Goal: Obtain resource: Obtain resource

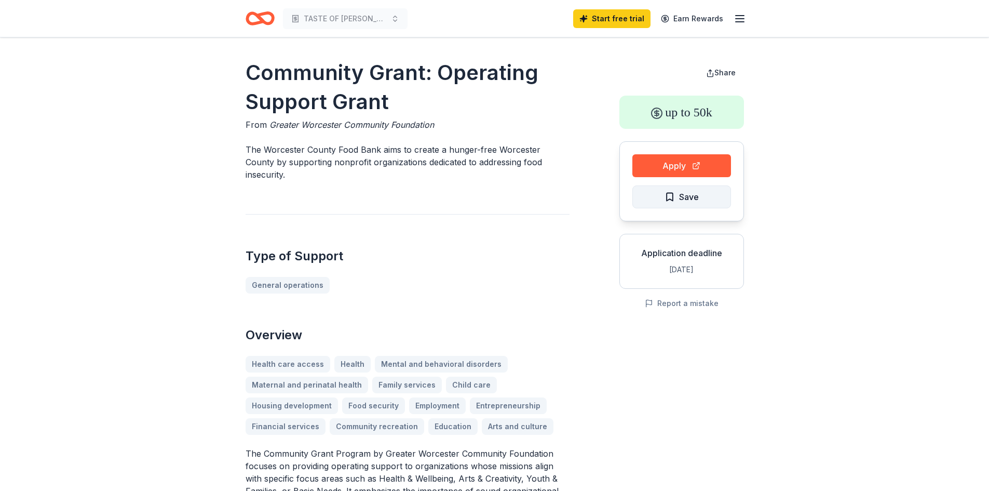
click at [681, 192] on span "Save" at bounding box center [689, 196] width 20 height 13
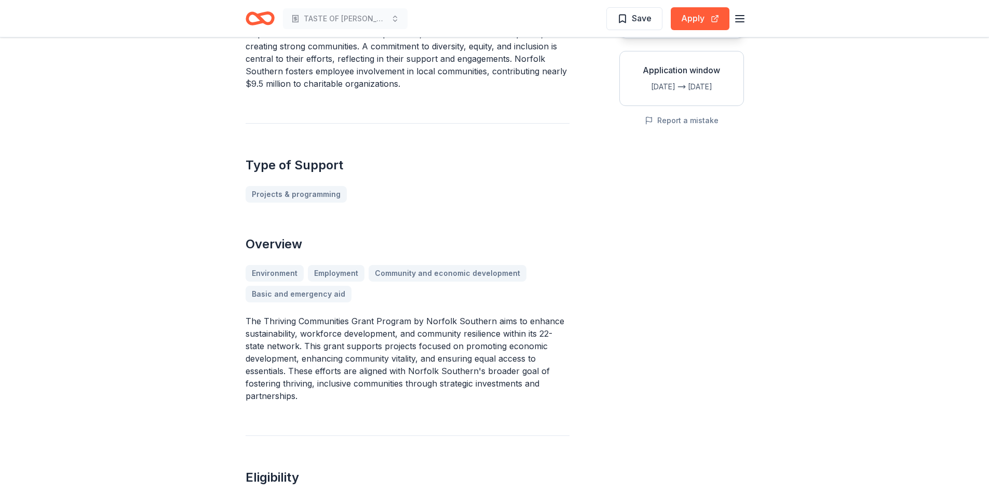
scroll to position [52, 0]
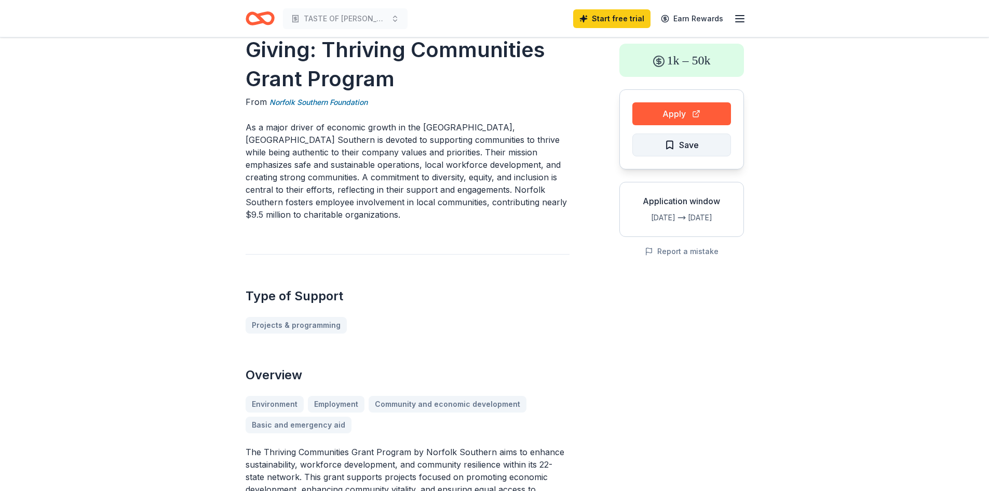
click at [686, 143] on span "Save" at bounding box center [689, 144] width 20 height 13
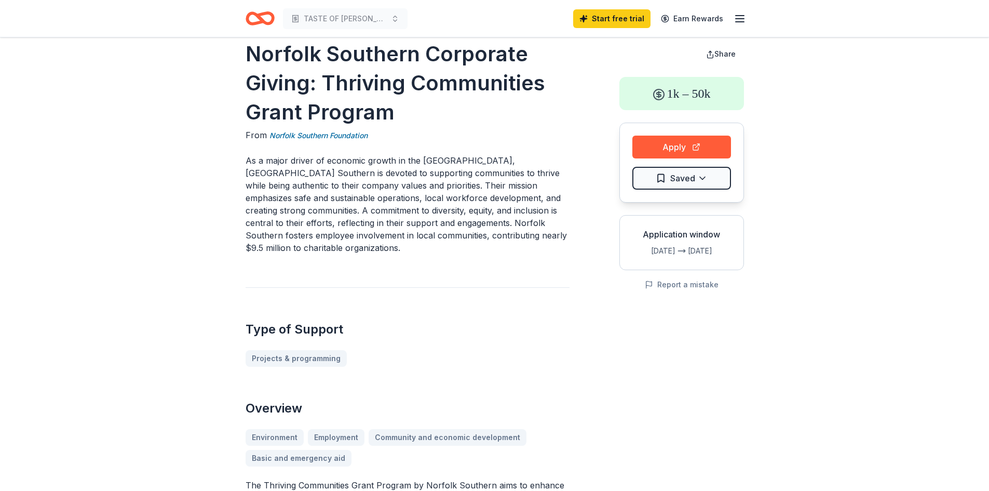
scroll to position [0, 0]
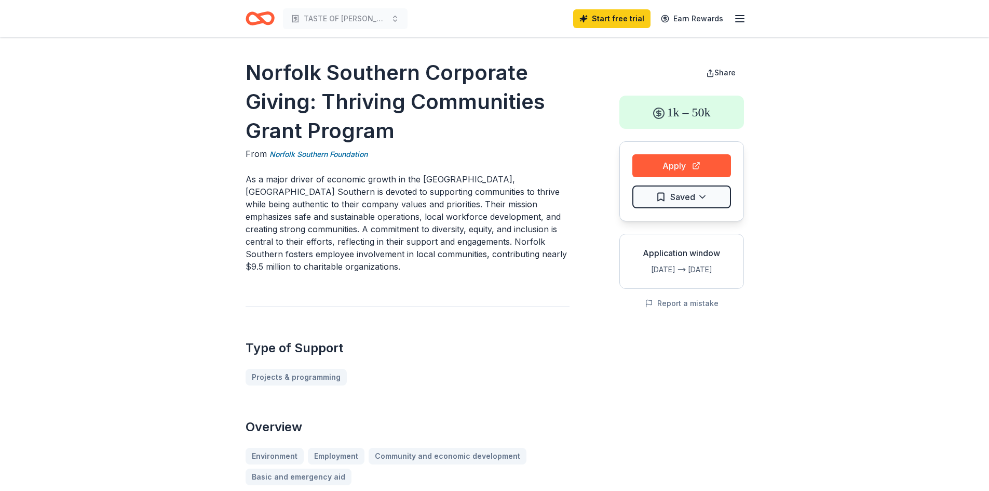
click at [741, 17] on icon "button" at bounding box center [740, 18] width 12 height 12
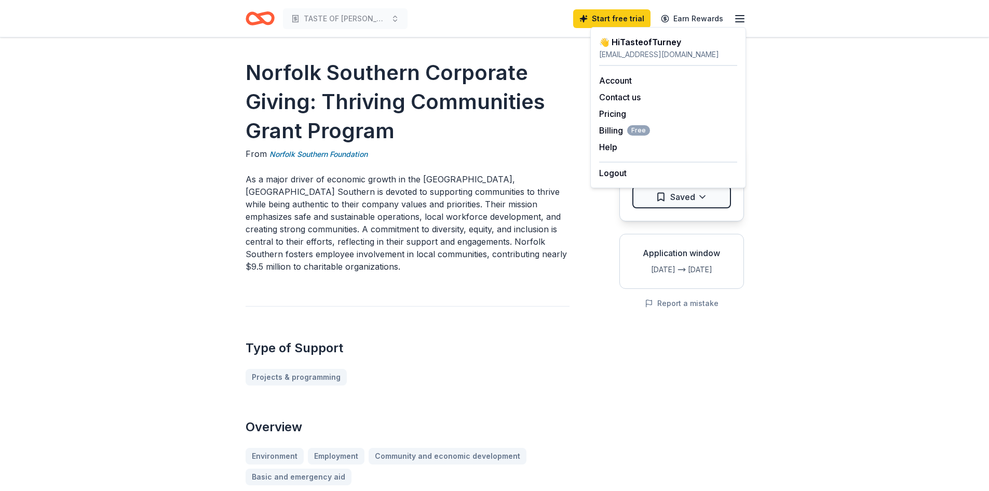
click at [741, 17] on icon "button" at bounding box center [740, 18] width 12 height 12
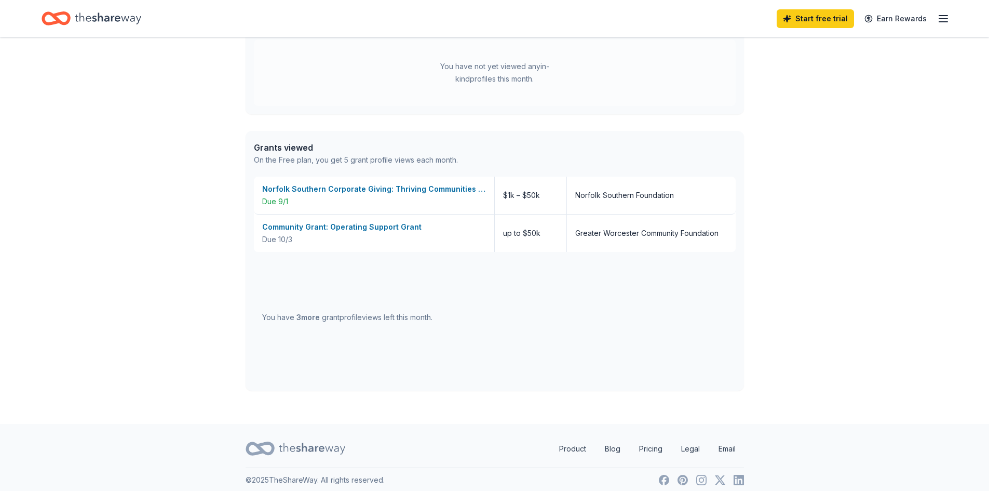
scroll to position [326, 0]
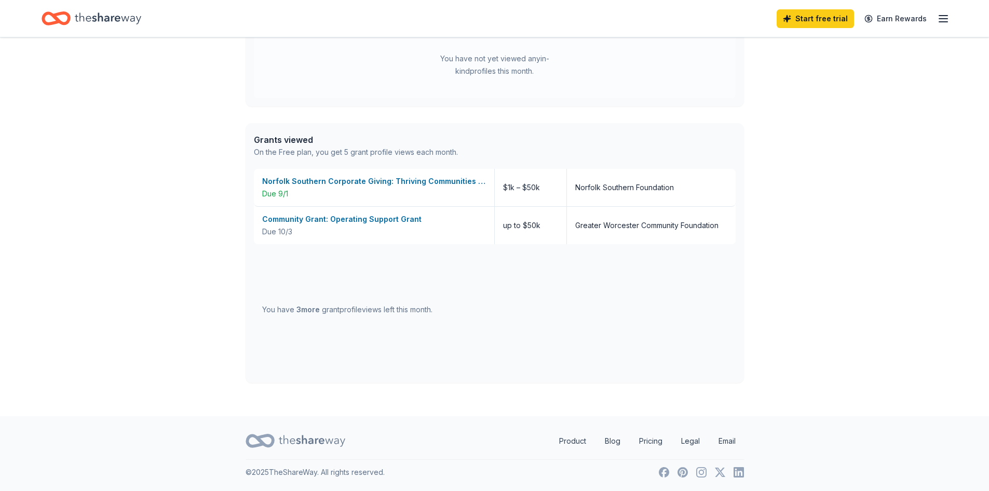
click at [306, 310] on span "3 more" at bounding box center [307, 309] width 23 height 9
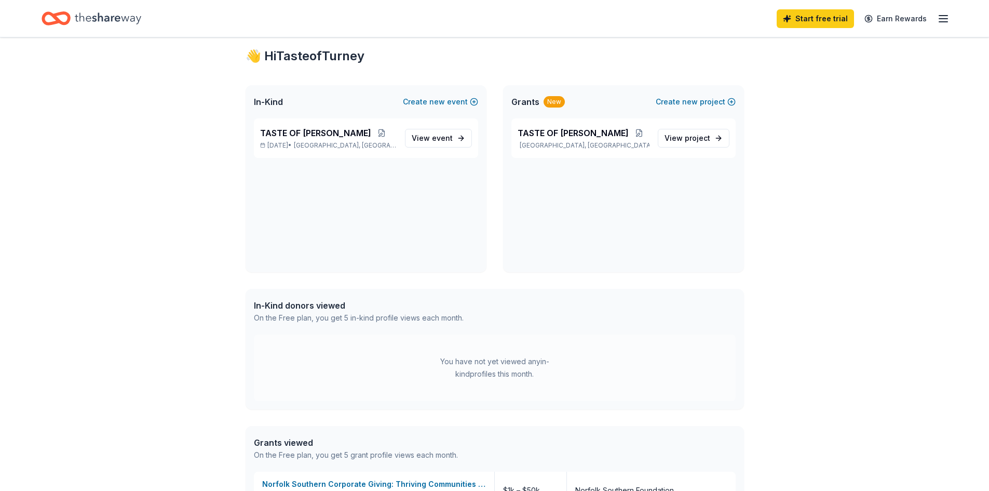
scroll to position [0, 0]
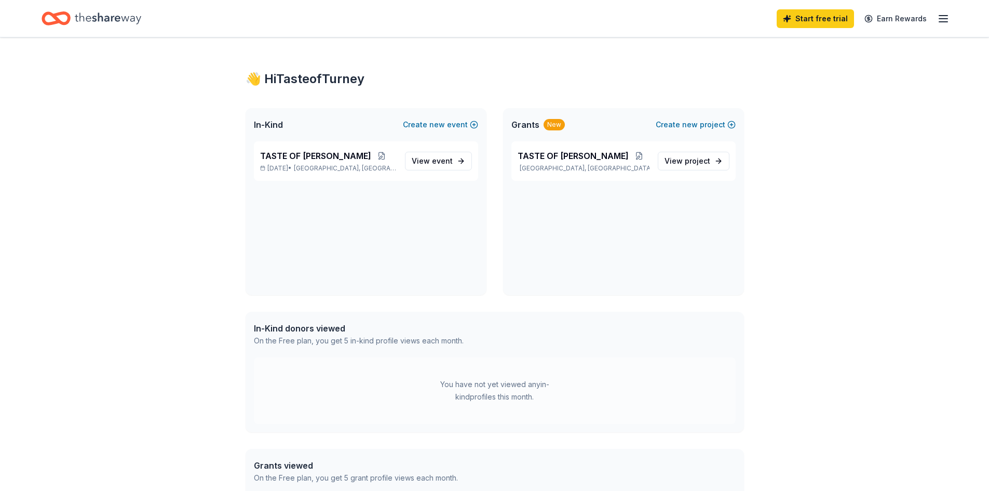
click at [941, 16] on icon "button" at bounding box center [943, 18] width 12 height 12
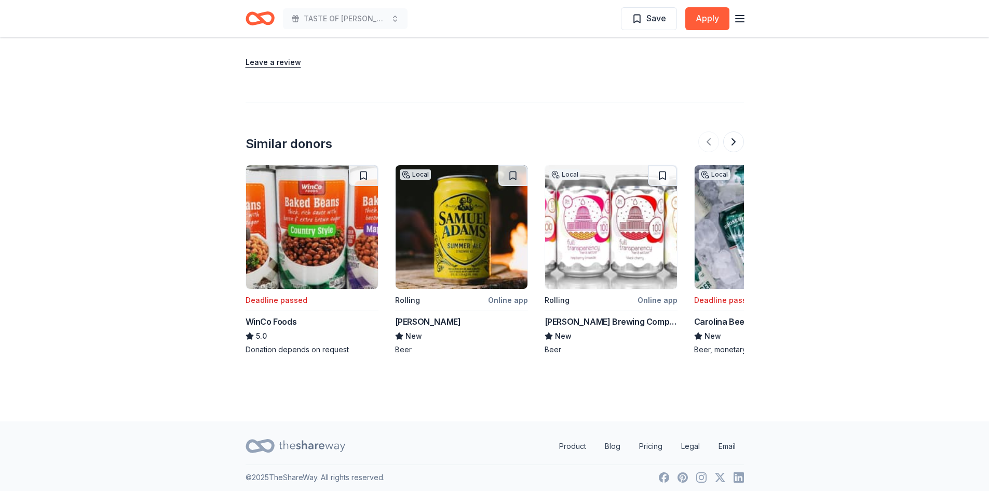
scroll to position [1194, 0]
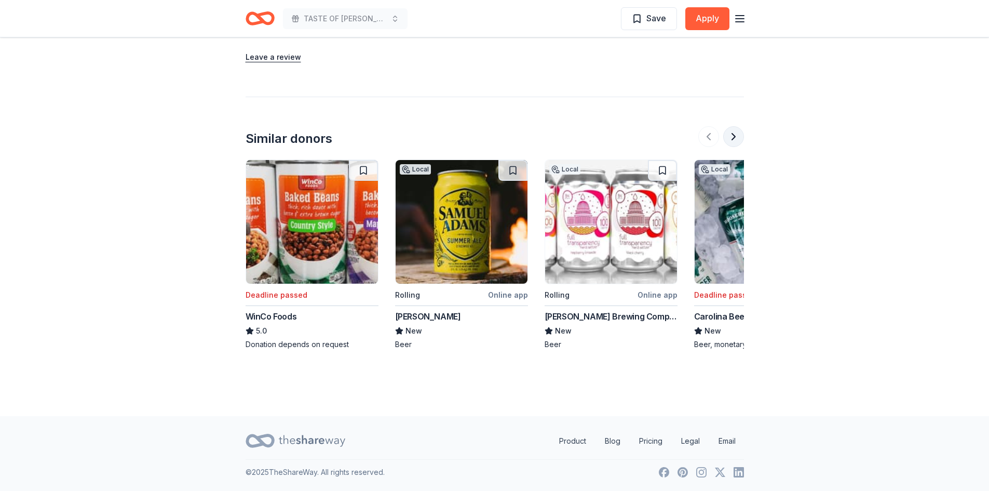
click at [731, 136] on button at bounding box center [733, 136] width 21 height 21
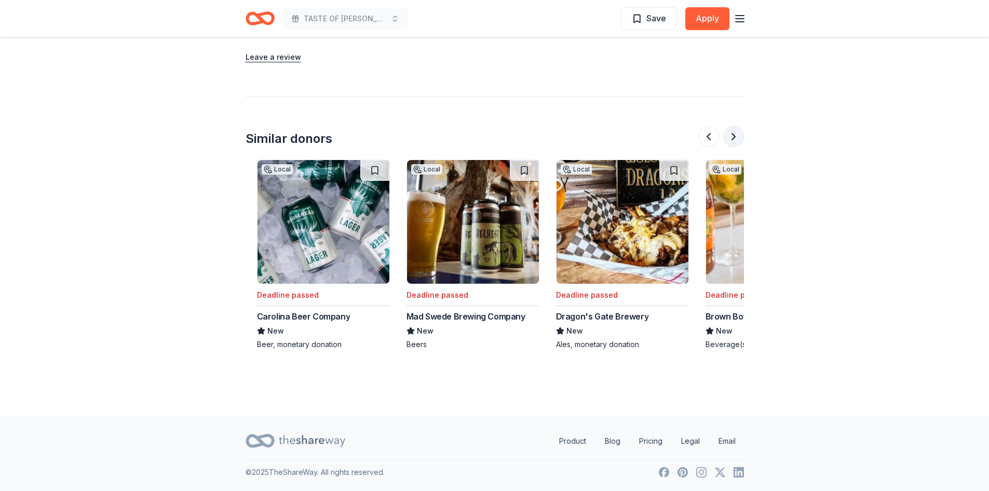
scroll to position [0, 449]
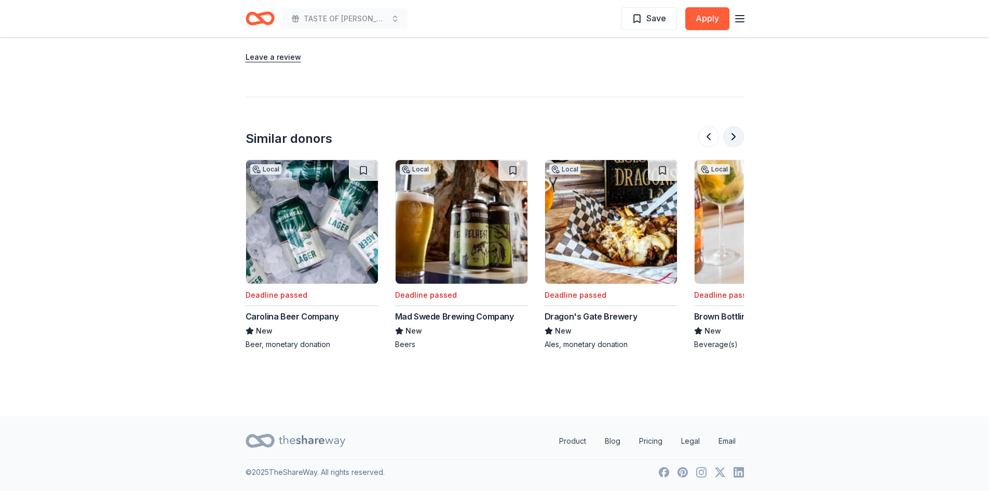
click at [731, 136] on button at bounding box center [733, 136] width 21 height 21
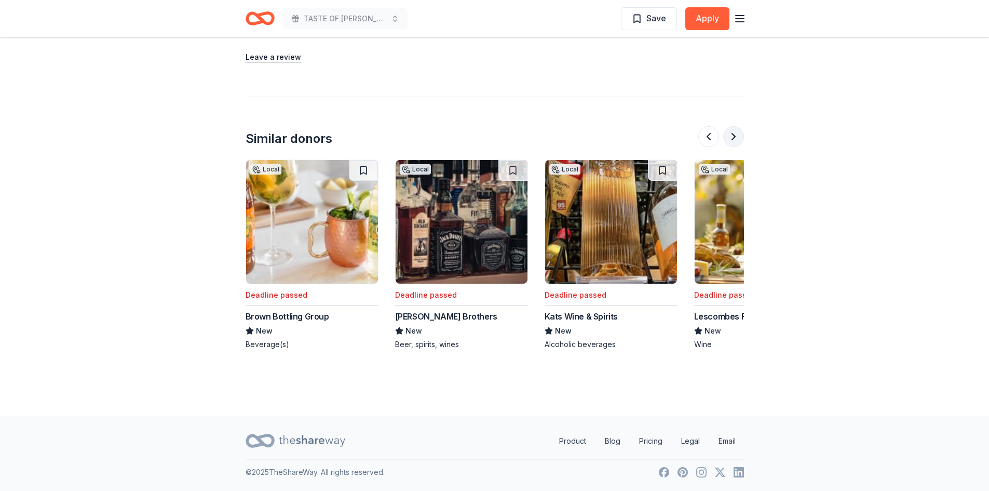
click at [731, 136] on button at bounding box center [733, 136] width 21 height 21
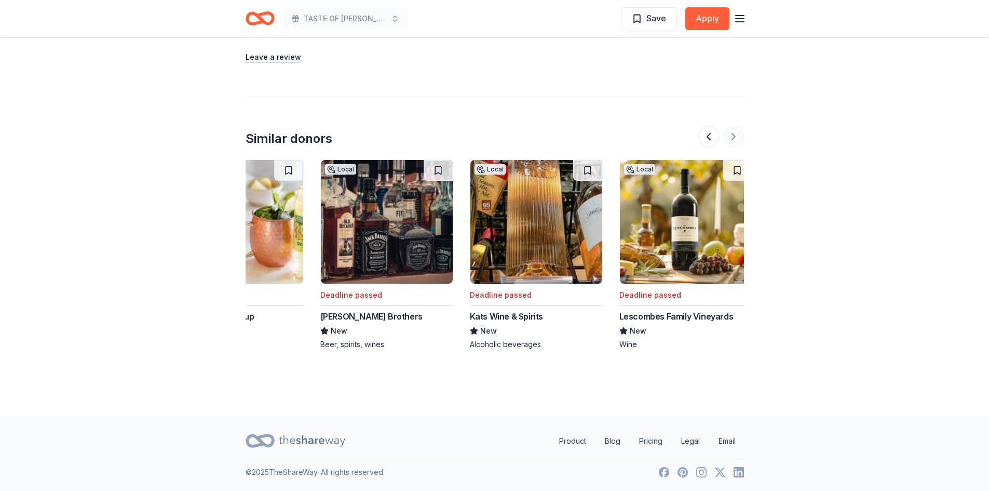
scroll to position [0, 980]
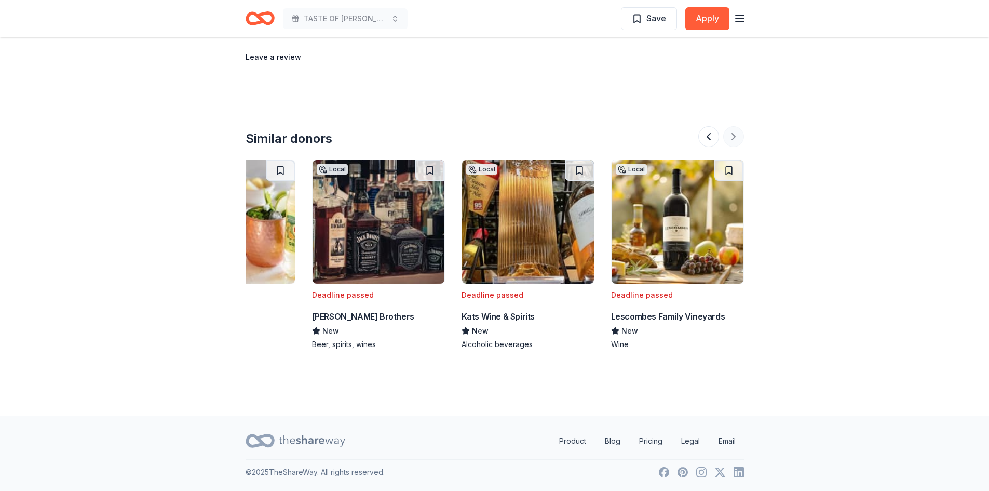
click at [731, 136] on div at bounding box center [721, 136] width 46 height 21
click at [708, 136] on button at bounding box center [708, 136] width 21 height 21
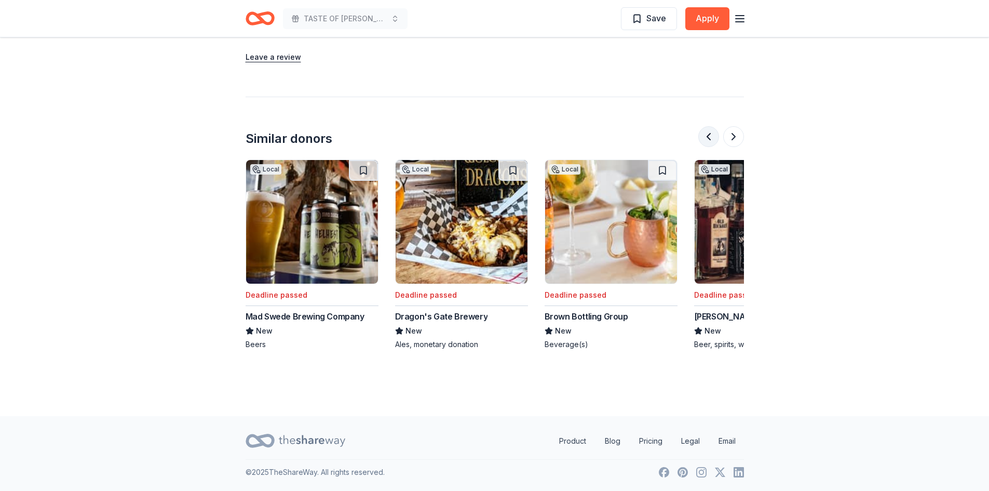
click at [708, 136] on button at bounding box center [708, 136] width 21 height 21
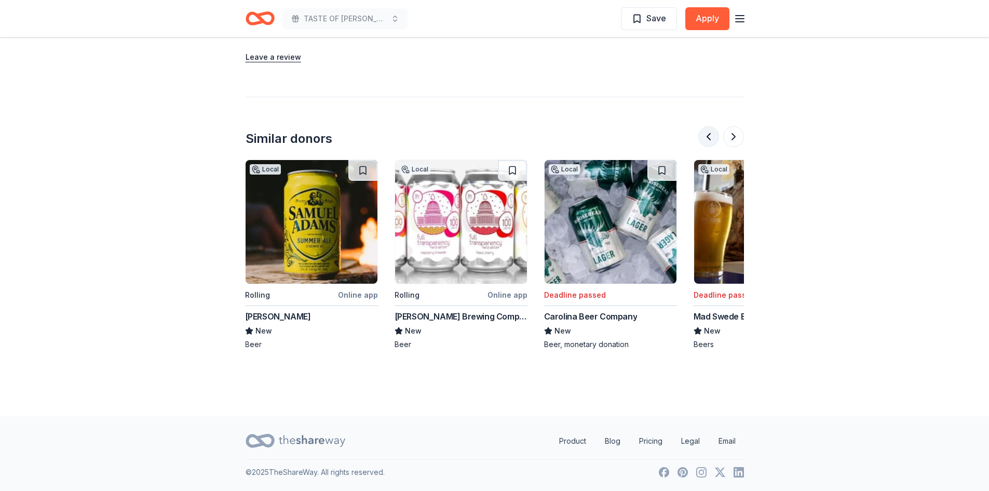
scroll to position [0, 150]
click at [708, 136] on button at bounding box center [708, 136] width 21 height 21
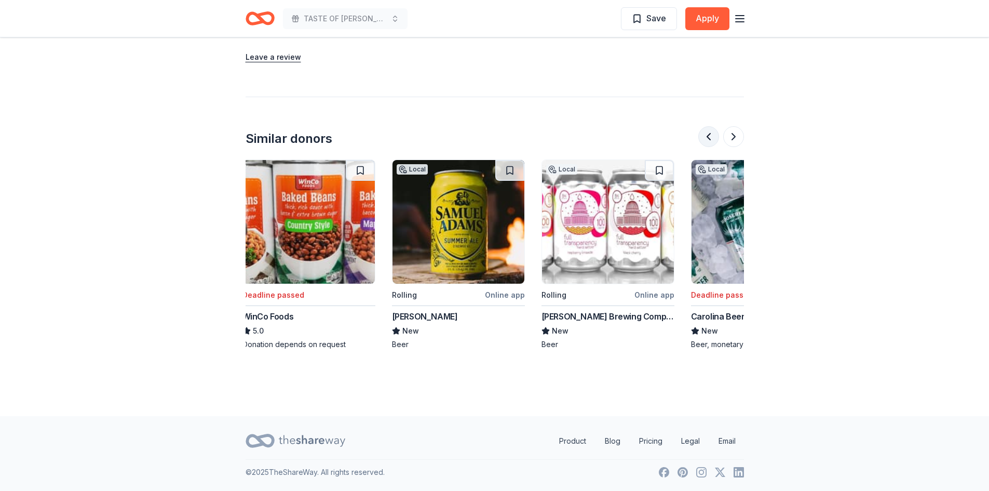
scroll to position [0, 0]
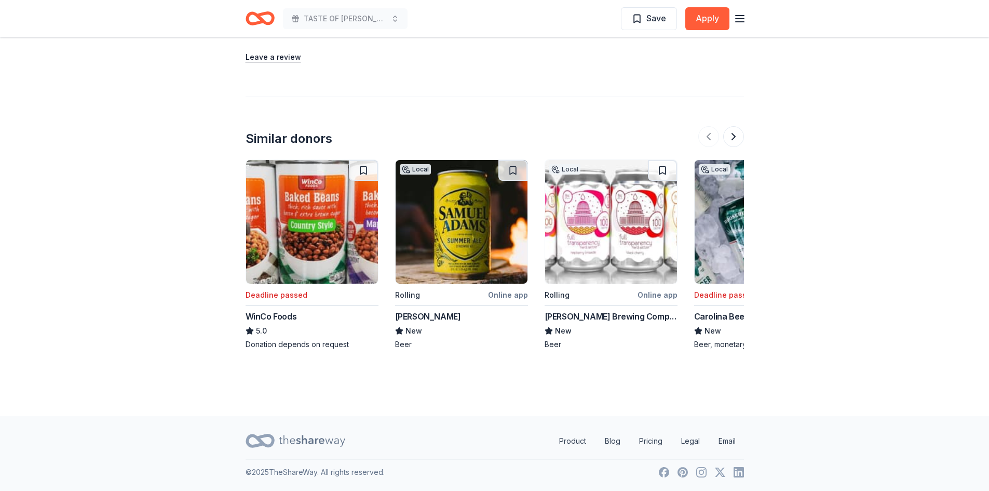
click at [475, 246] on img at bounding box center [462, 222] width 132 height 124
click at [612, 259] on img at bounding box center [611, 222] width 132 height 124
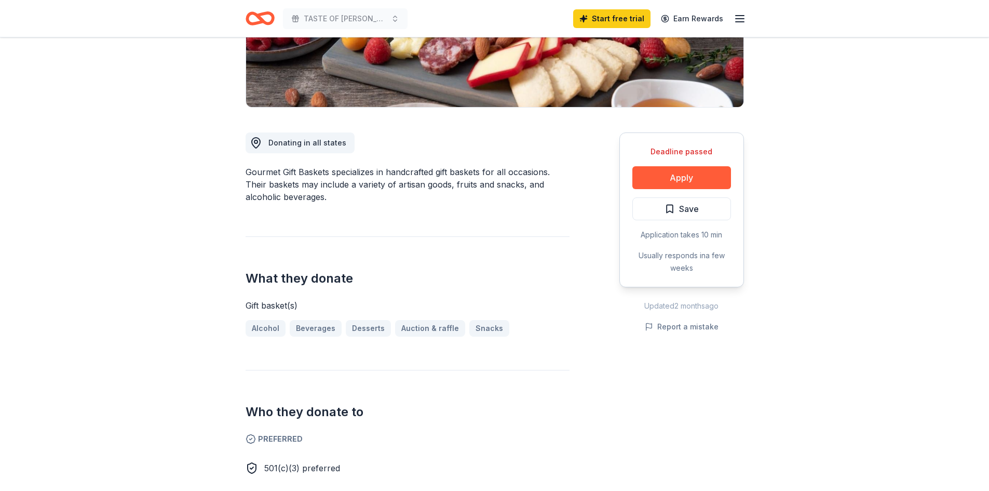
scroll to position [208, 0]
click at [674, 179] on button "Apply" at bounding box center [681, 178] width 99 height 23
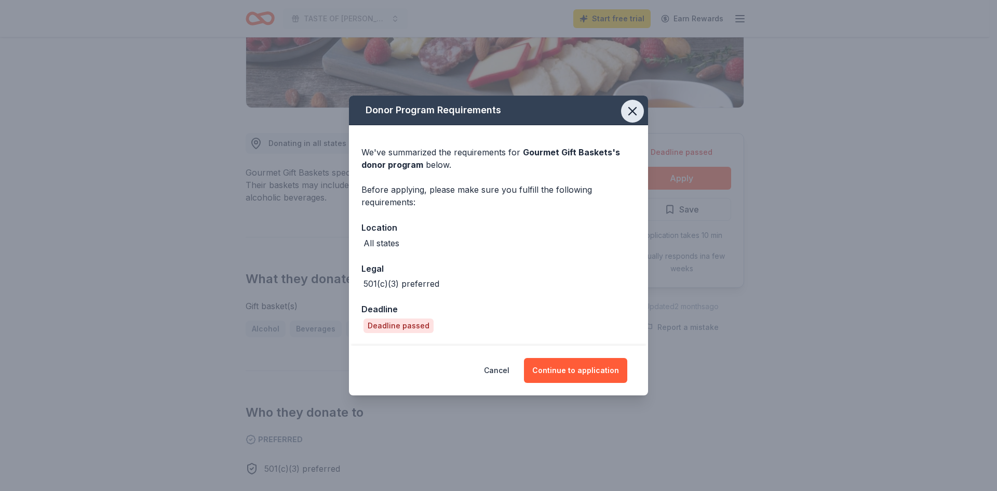
click at [631, 109] on icon "button" at bounding box center [632, 111] width 15 height 15
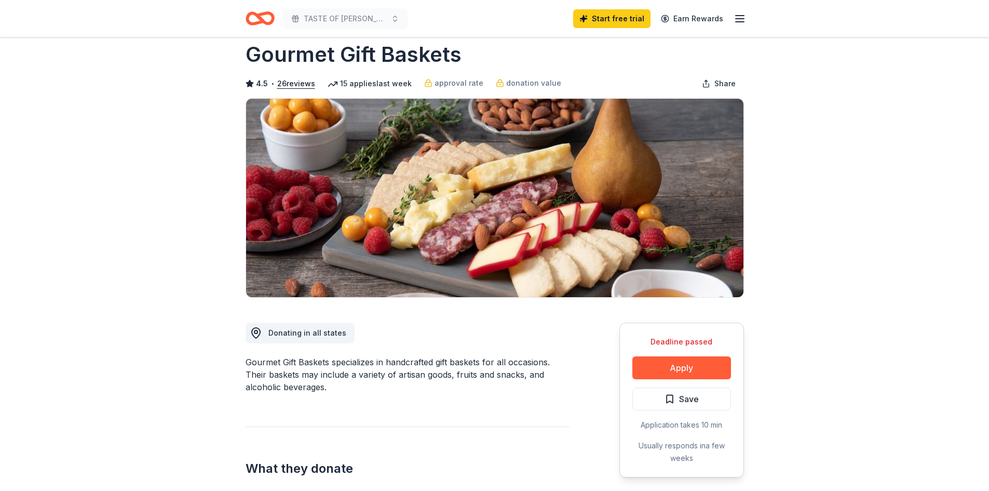
scroll to position [0, 0]
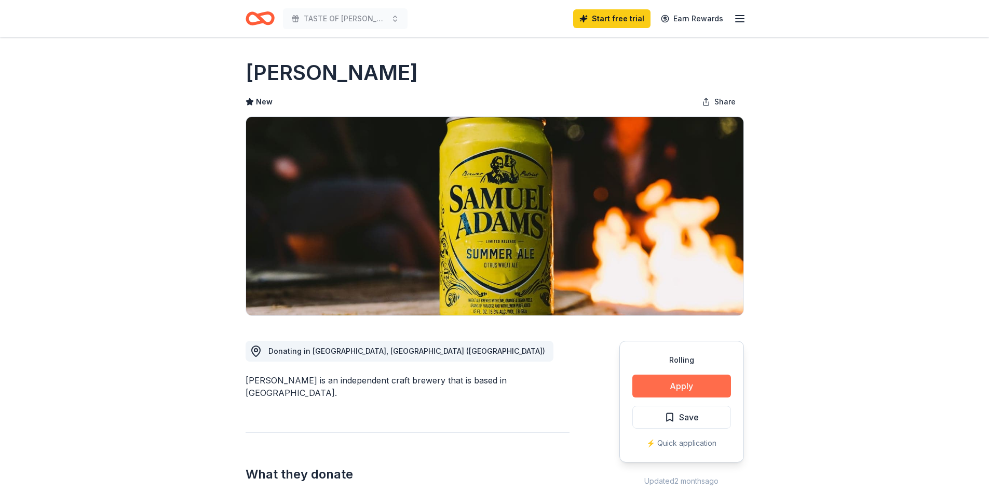
click at [685, 377] on button "Apply" at bounding box center [681, 385] width 99 height 23
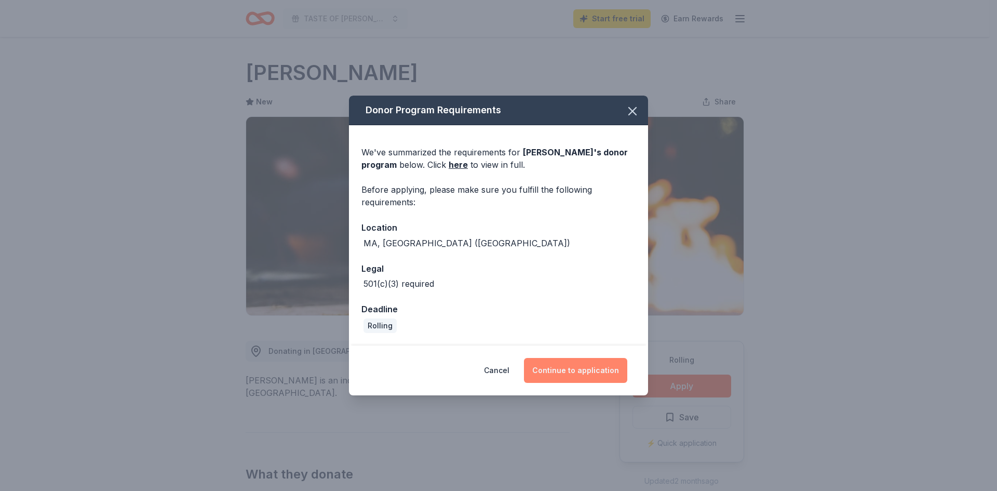
click at [572, 371] on button "Continue to application" at bounding box center [575, 370] width 103 height 25
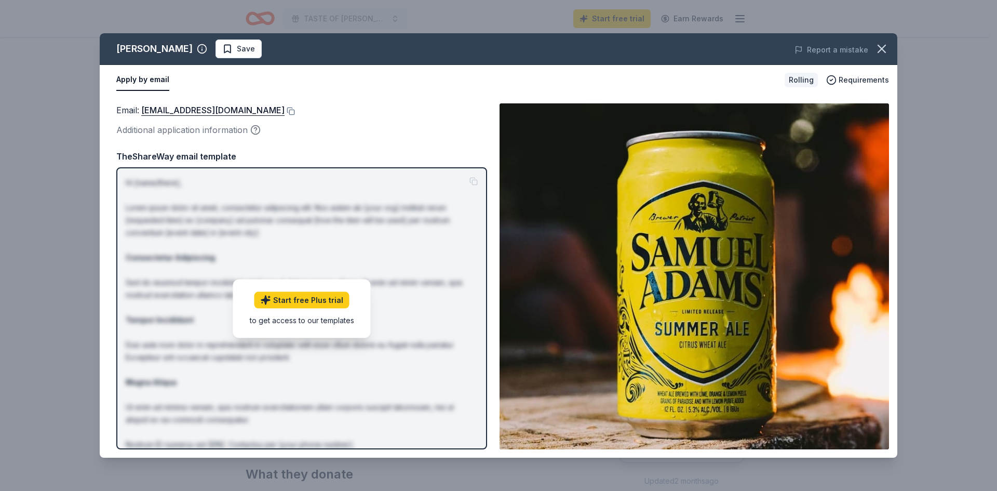
click at [138, 78] on button "Apply by email" at bounding box center [142, 80] width 53 height 22
click at [846, 79] on span "Requirements" at bounding box center [863, 80] width 50 height 12
click at [880, 47] on icon "button" at bounding box center [881, 48] width 7 height 7
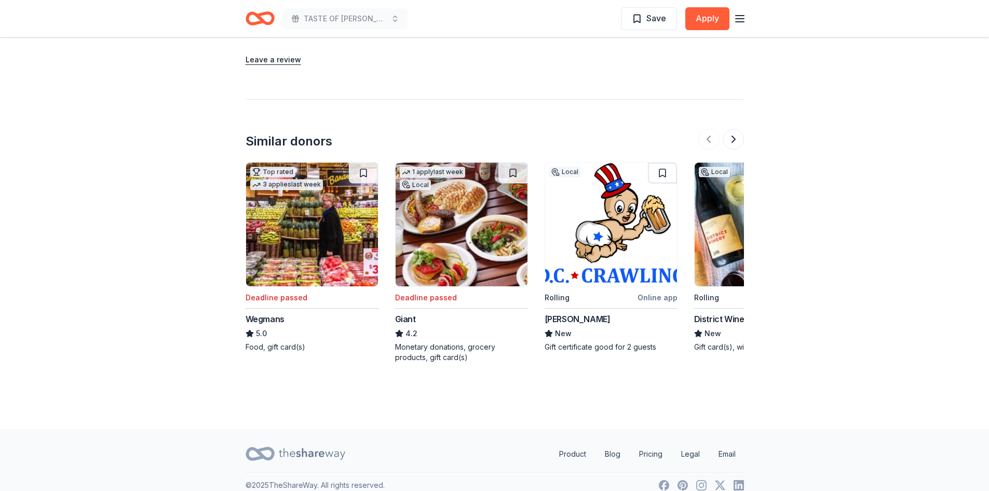
scroll to position [935, 0]
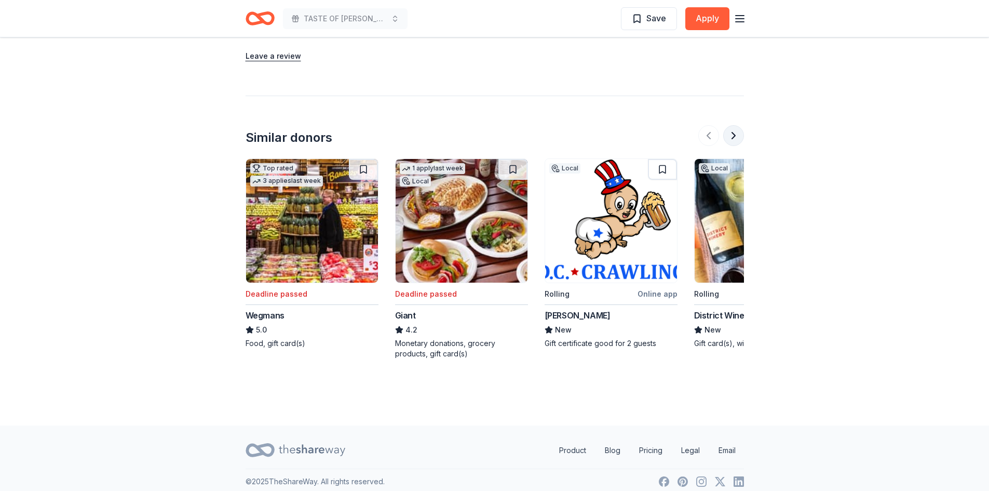
click at [739, 133] on button at bounding box center [733, 135] width 21 height 21
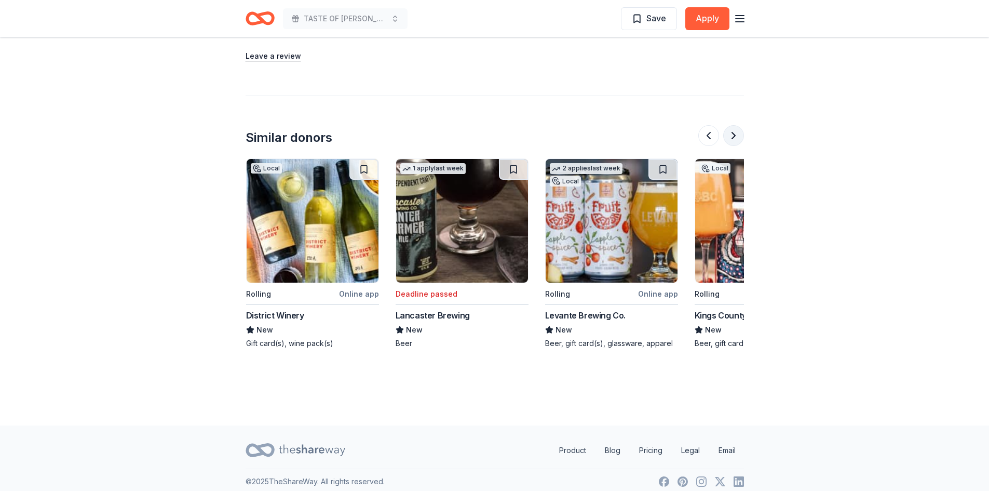
scroll to position [0, 449]
click at [739, 133] on button at bounding box center [733, 135] width 21 height 21
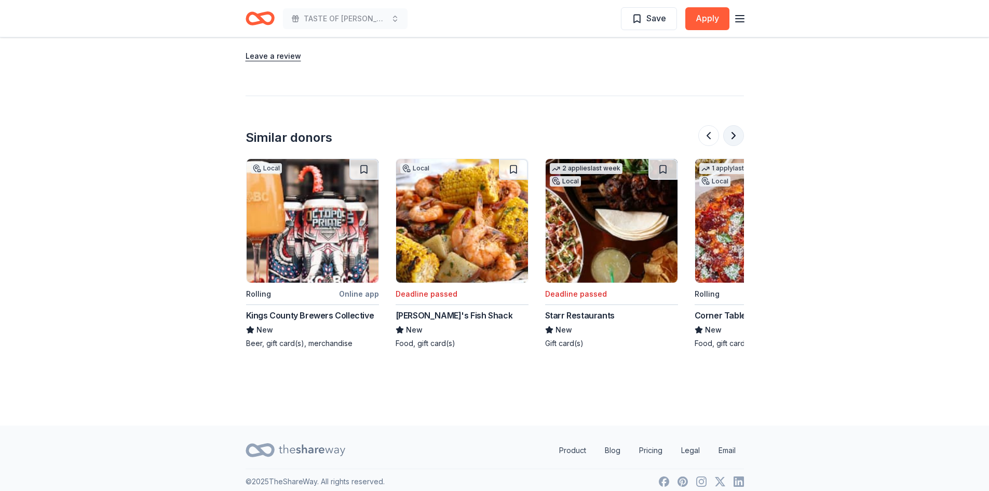
scroll to position [0, 897]
click at [739, 133] on button at bounding box center [733, 135] width 21 height 21
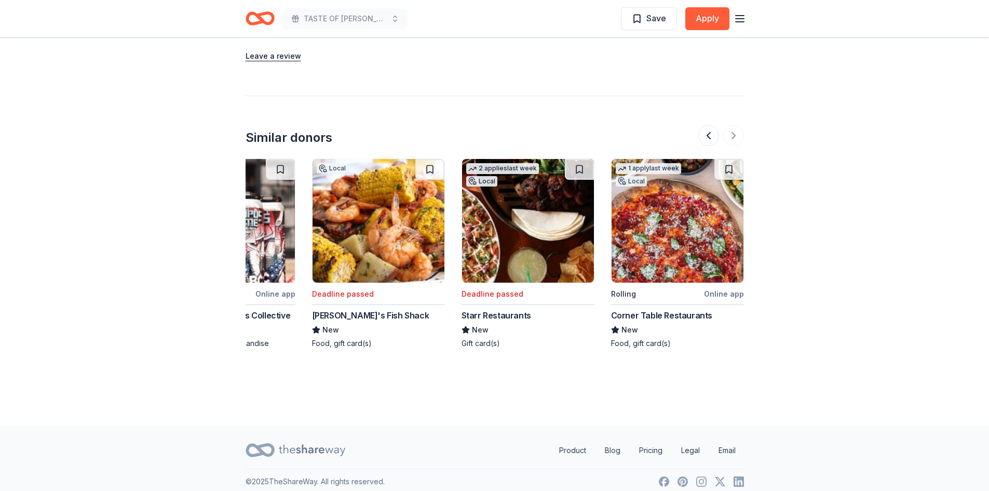
click at [651, 248] on img at bounding box center [678, 221] width 132 height 124
click at [733, 133] on div at bounding box center [721, 135] width 46 height 21
click at [708, 136] on button at bounding box center [708, 135] width 21 height 21
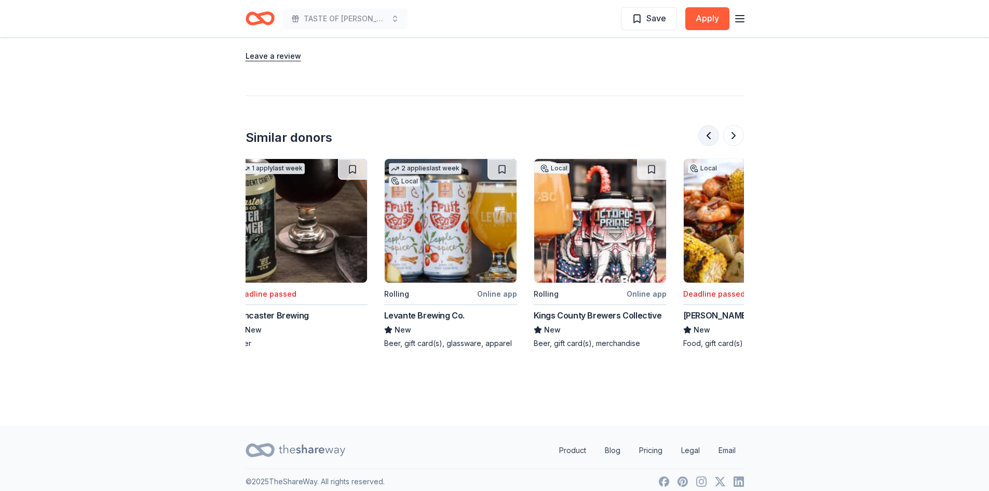
scroll to position [0, 598]
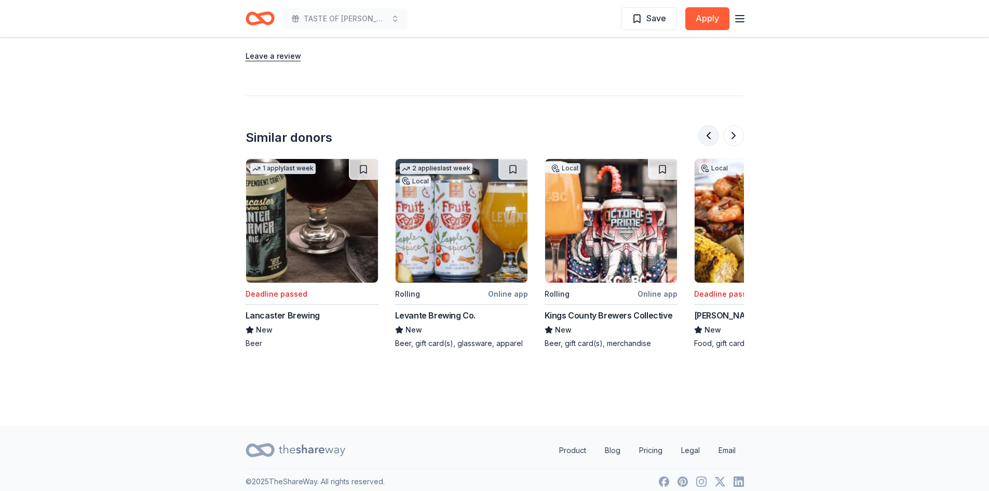
click at [708, 136] on button at bounding box center [708, 135] width 21 height 21
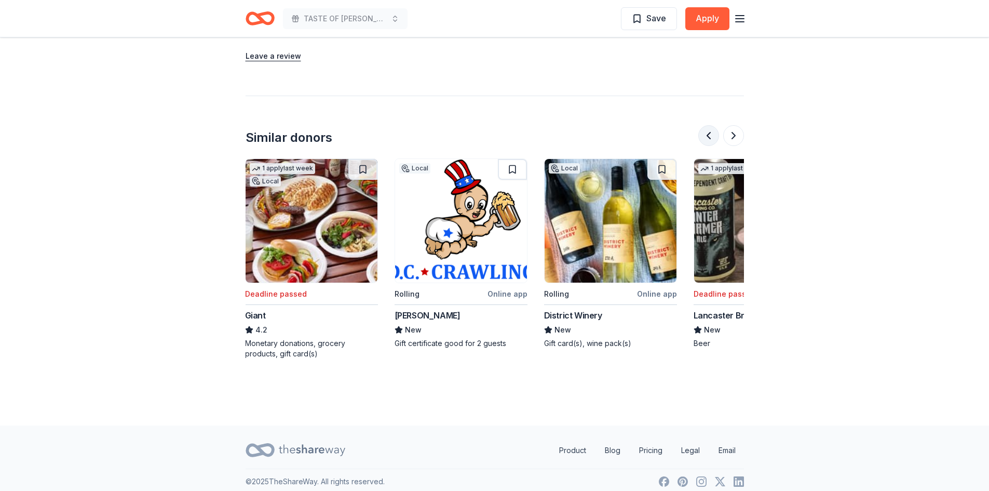
scroll to position [0, 150]
click at [708, 136] on button at bounding box center [708, 135] width 21 height 21
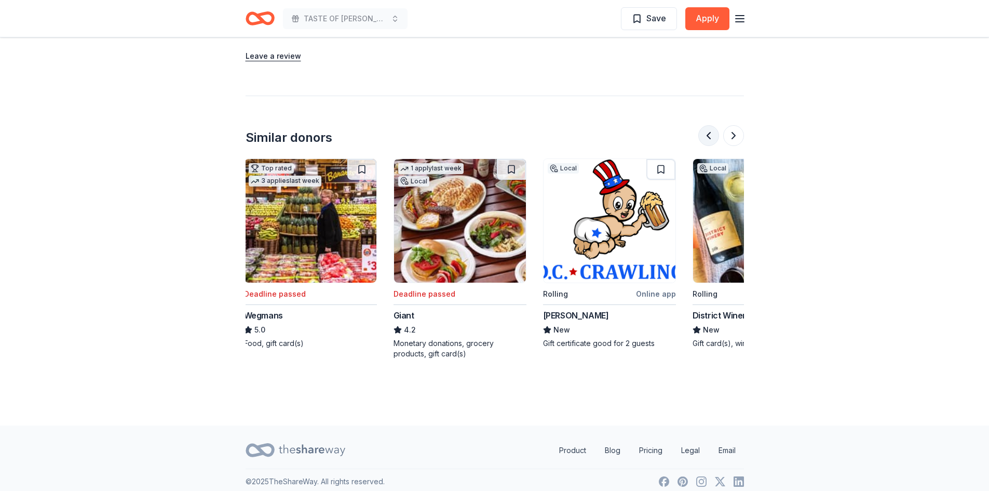
scroll to position [0, 0]
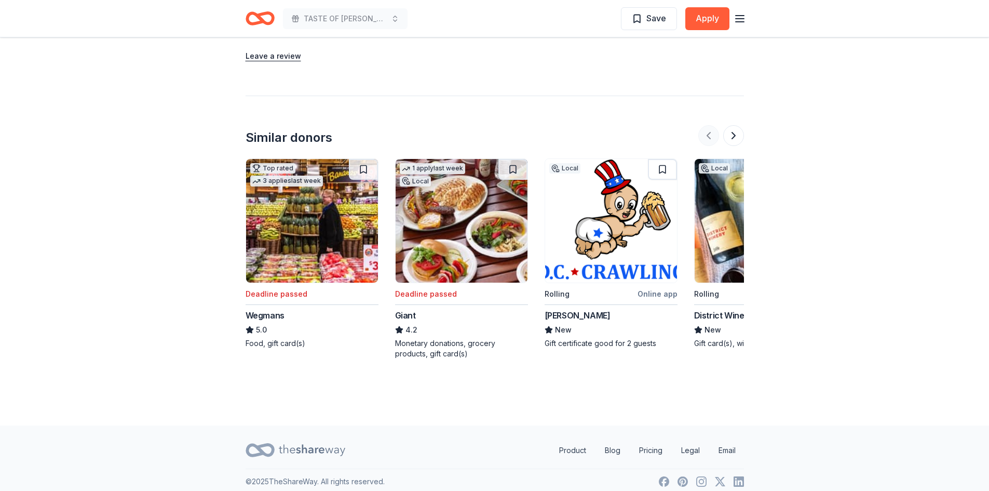
click at [708, 136] on div at bounding box center [721, 135] width 46 height 21
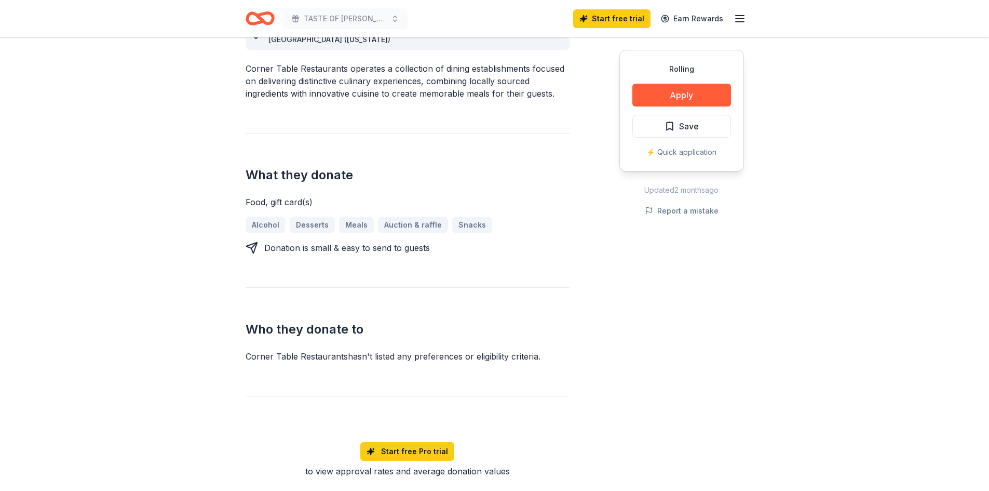
scroll to position [260, 0]
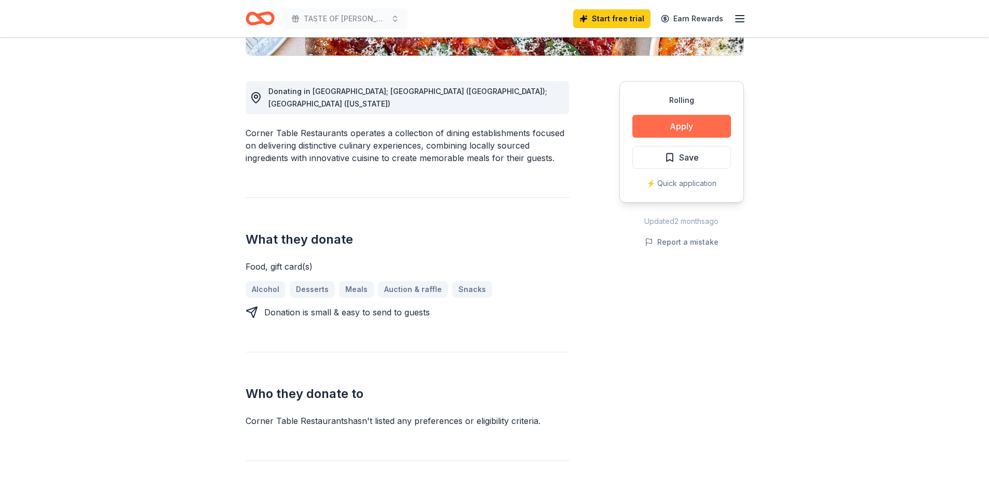
click at [670, 127] on button "Apply" at bounding box center [681, 126] width 99 height 23
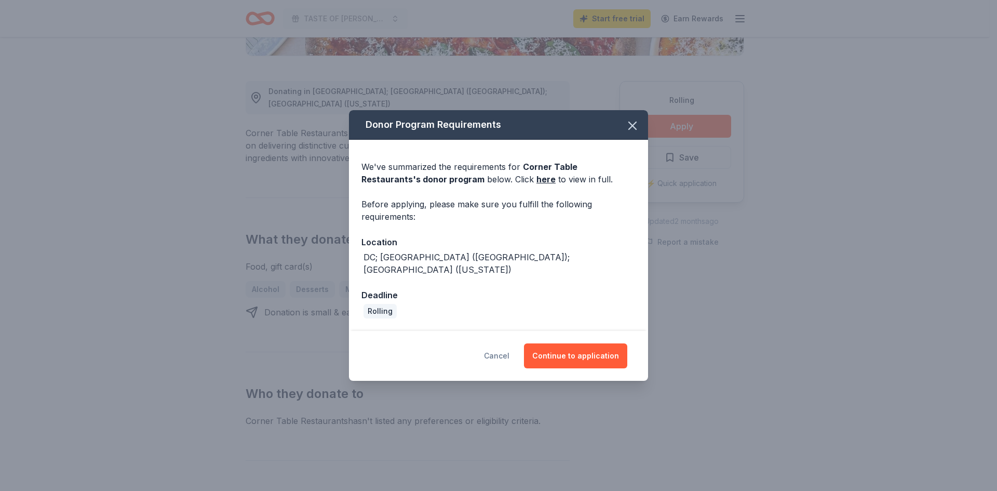
click at [503, 348] on button "Cancel" at bounding box center [496, 355] width 25 height 25
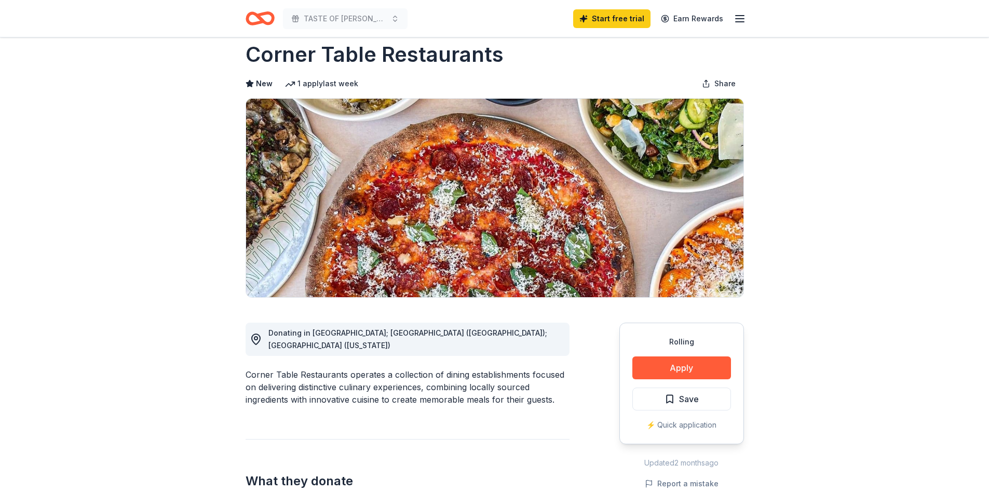
scroll to position [0, 0]
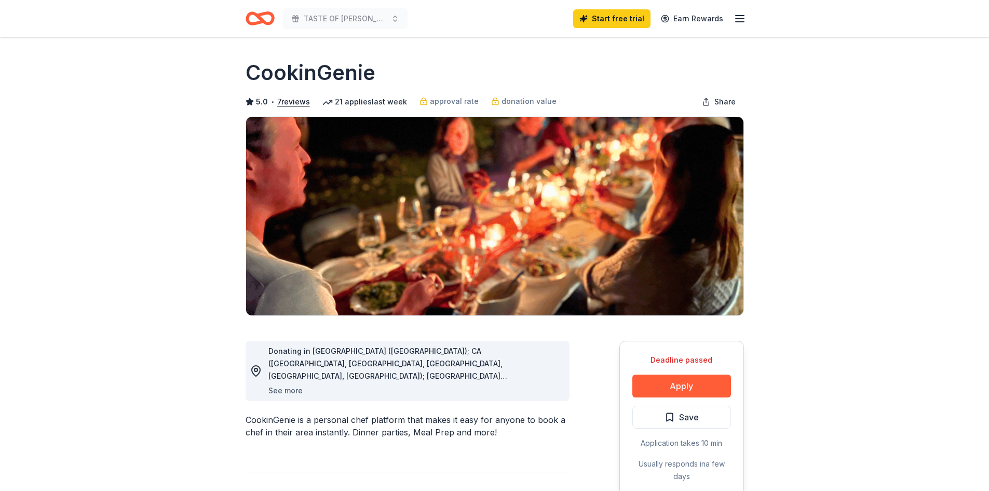
click at [289, 391] on button "See more" at bounding box center [285, 390] width 34 height 12
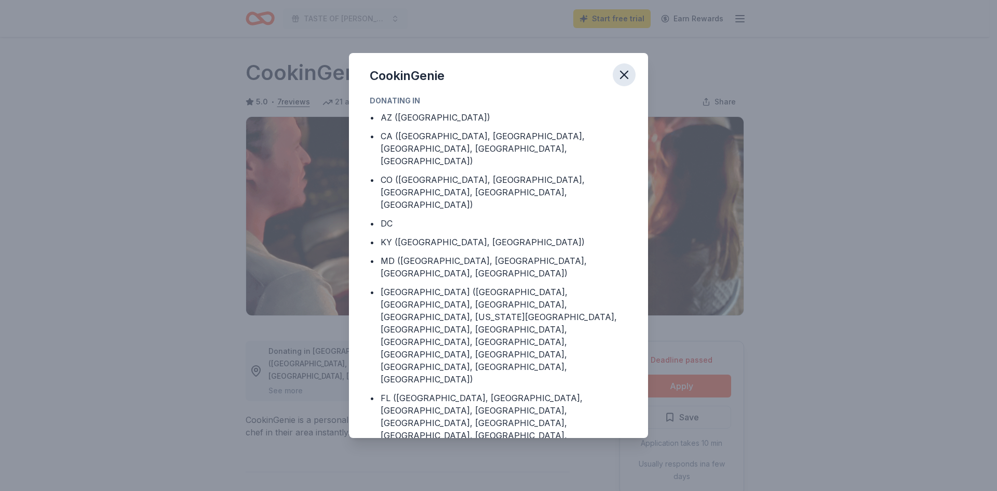
click at [624, 75] on icon "button" at bounding box center [623, 74] width 7 height 7
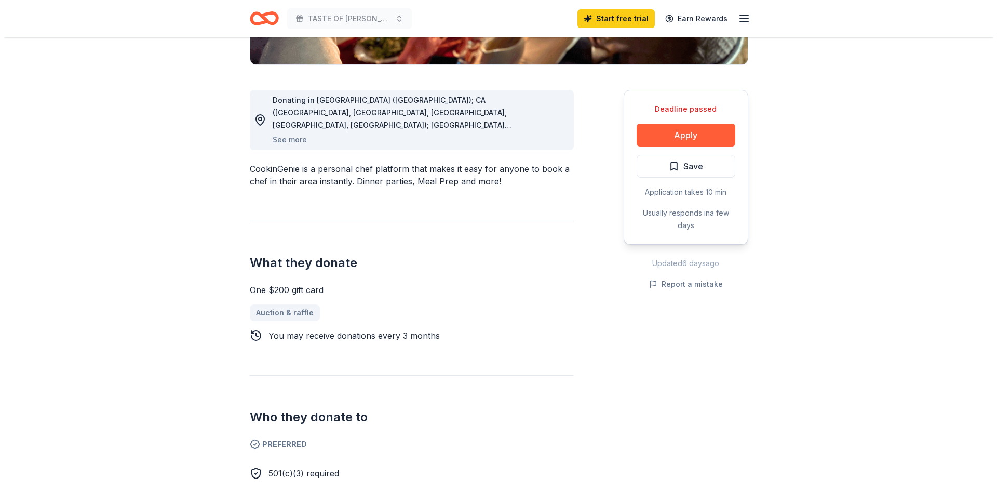
scroll to position [260, 0]
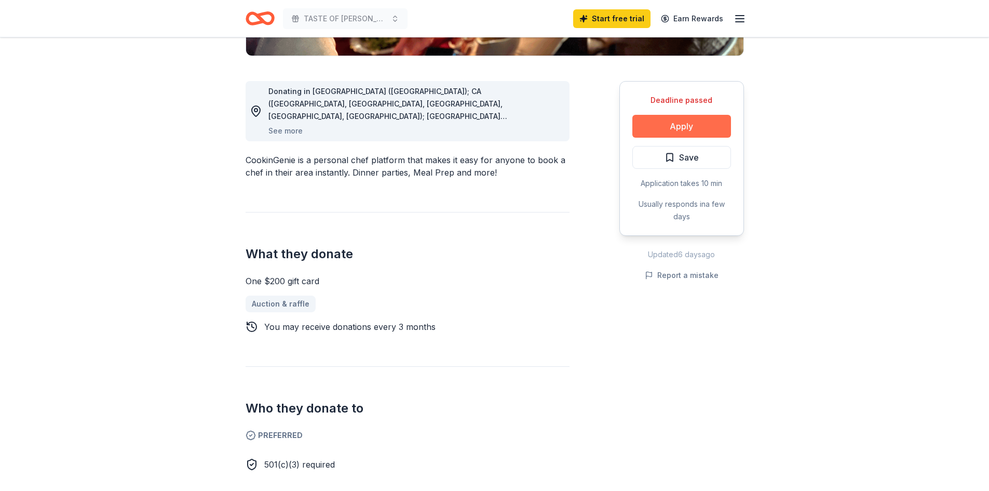
click at [672, 124] on button "Apply" at bounding box center [681, 126] width 99 height 23
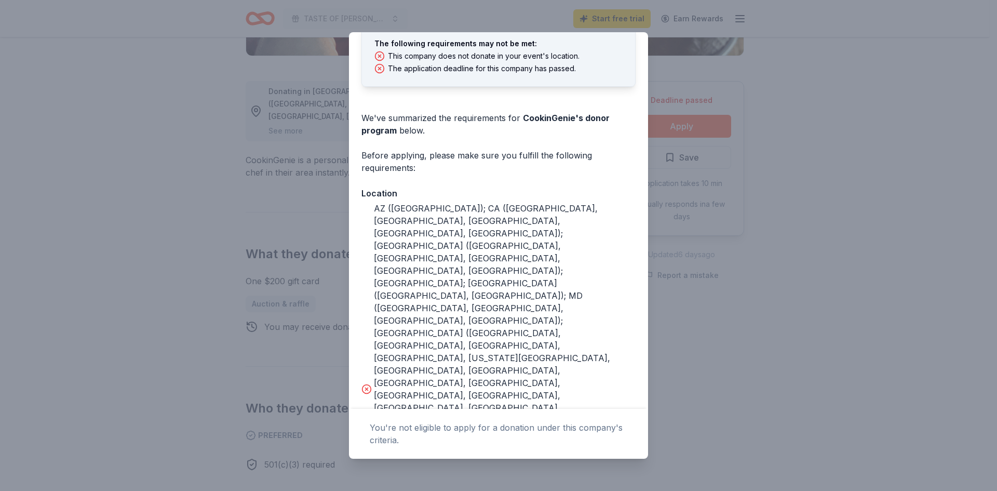
scroll to position [187, 0]
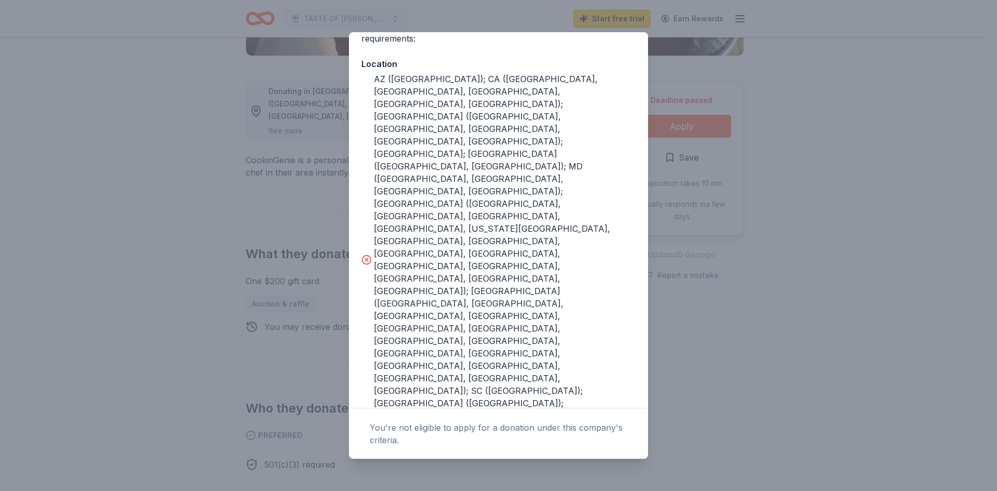
click at [367, 259] on icon at bounding box center [367, 260] width 3 height 3
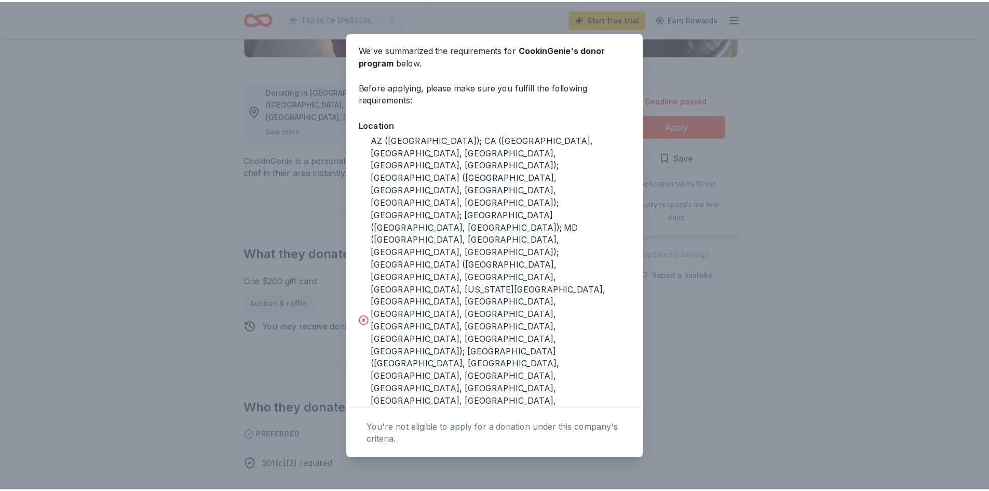
scroll to position [0, 0]
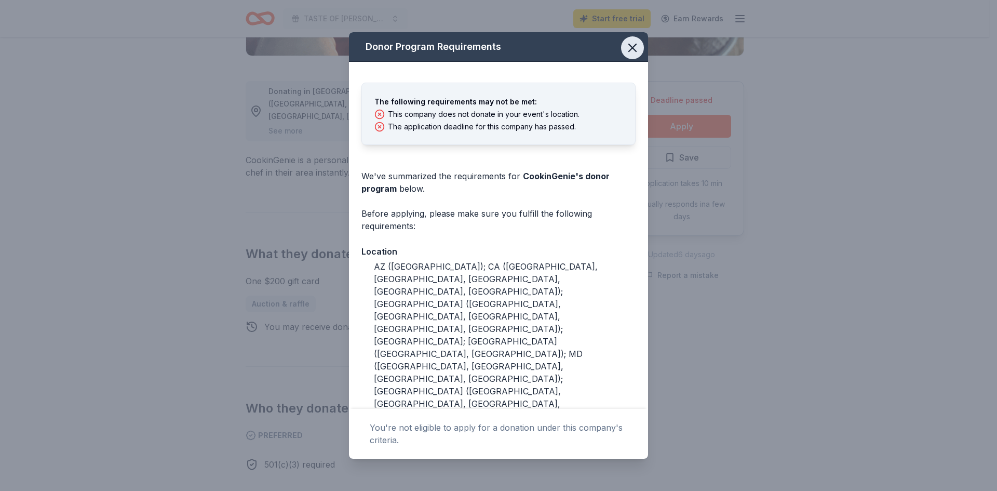
click at [628, 46] on icon "button" at bounding box center [632, 47] width 15 height 15
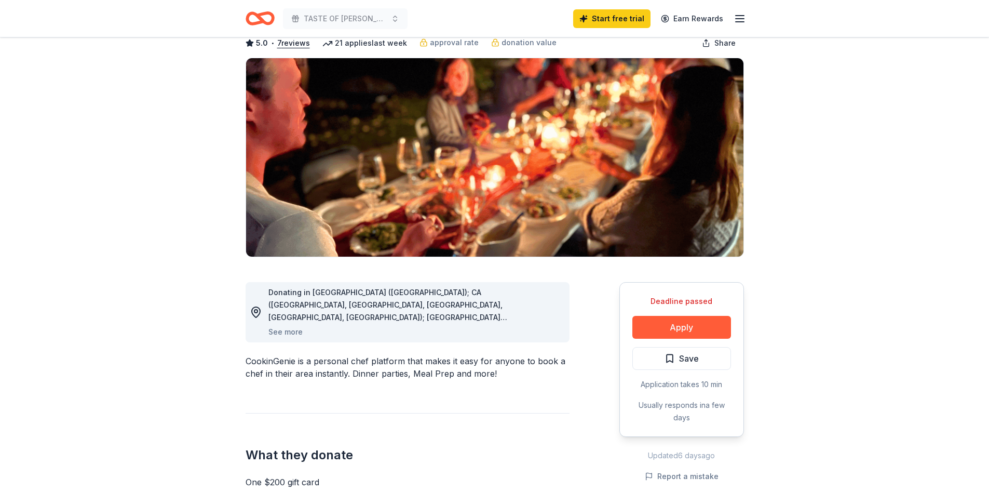
scroll to position [260, 0]
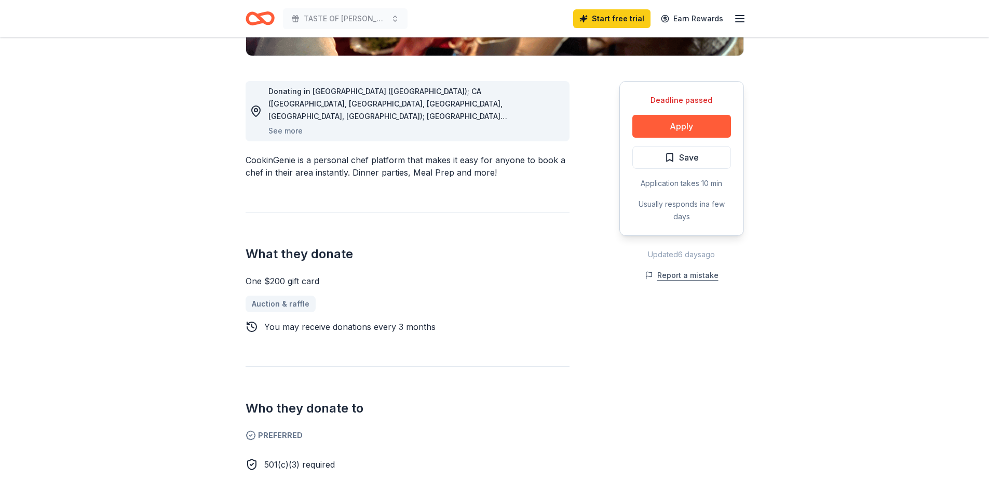
click at [679, 276] on button "Report a mistake" at bounding box center [682, 275] width 74 height 12
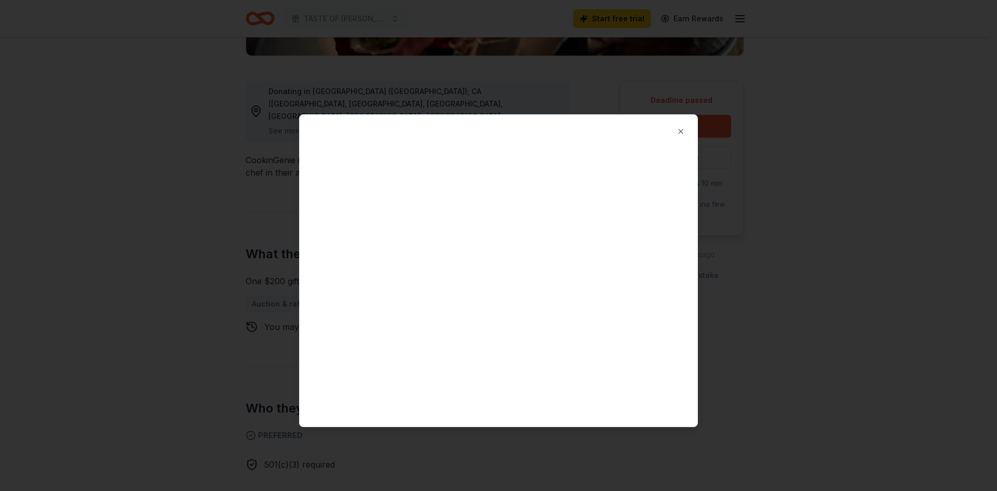
click at [802, 261] on div at bounding box center [498, 245] width 997 height 491
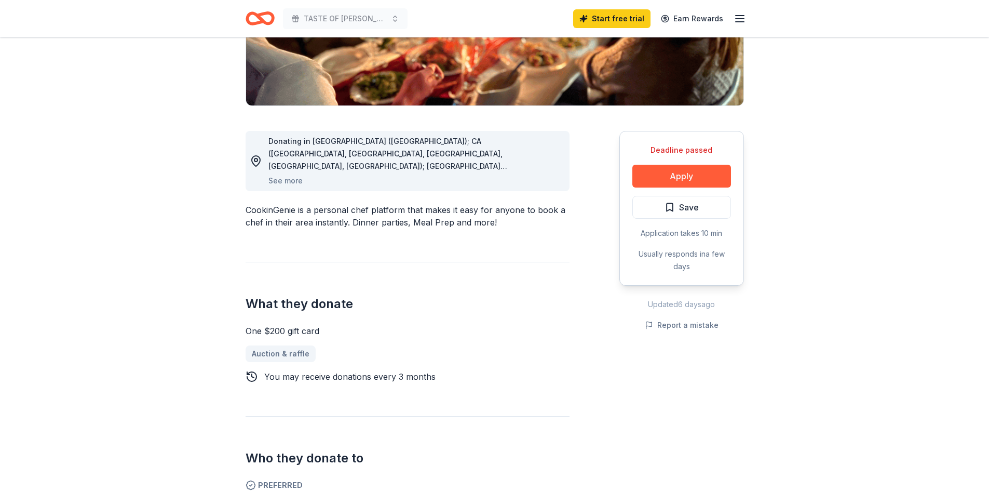
scroll to position [104, 0]
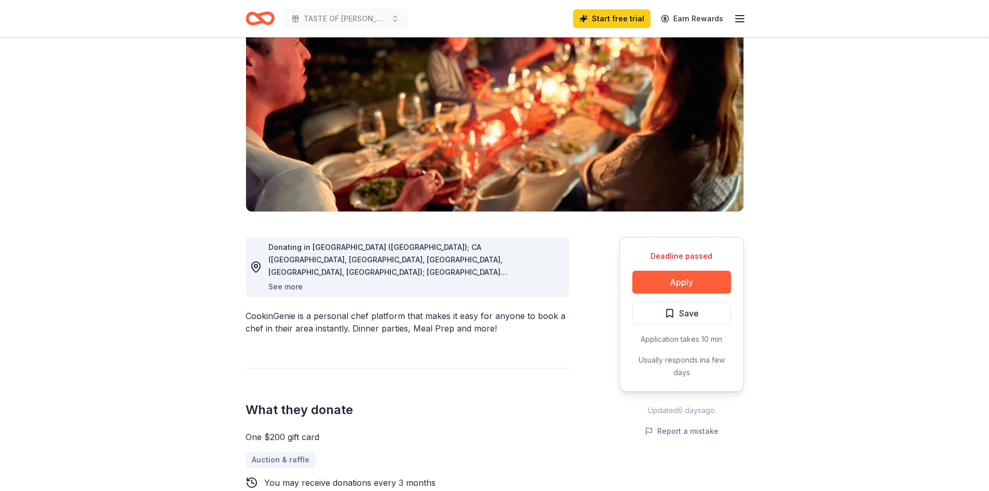
click at [286, 286] on button "See more" at bounding box center [285, 286] width 34 height 12
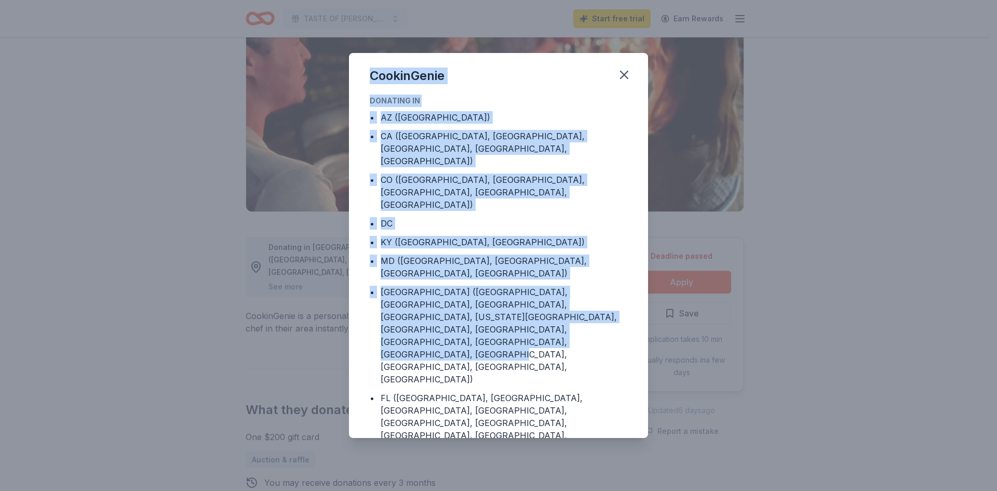
drag, startPoint x: 371, startPoint y: 74, endPoint x: 550, endPoint y: 302, distance: 289.2
click at [552, 312] on div "CookinGenie Donating in • AZ (Maricopa County) • CA (Los Angeles County, Rivers…" at bounding box center [498, 245] width 299 height 385
copy div "CookinGenie Donating in • AZ (Maricopa County) • CA (Los Angeles County, Rivers…"
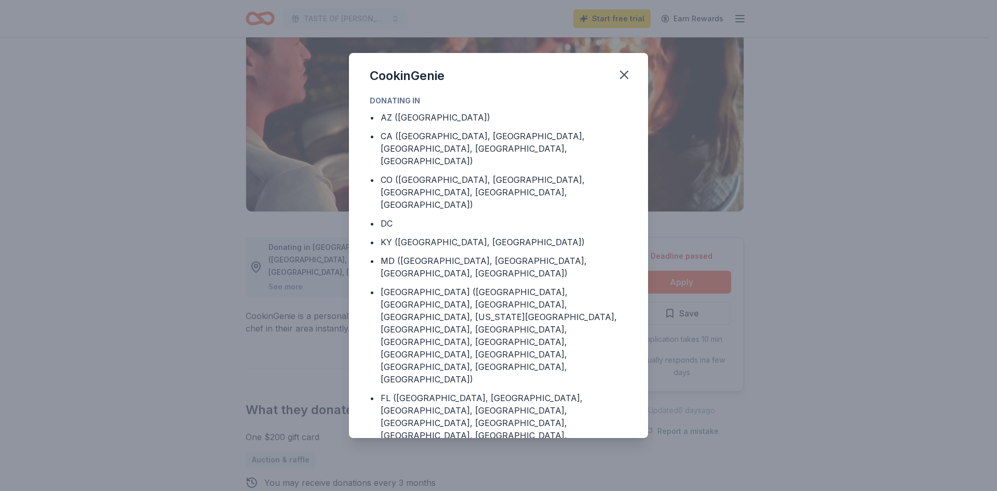
click at [740, 438] on div "CookinGenie Donating in • AZ (Maricopa County) • CA (Los Angeles County, Rivers…" at bounding box center [498, 245] width 997 height 491
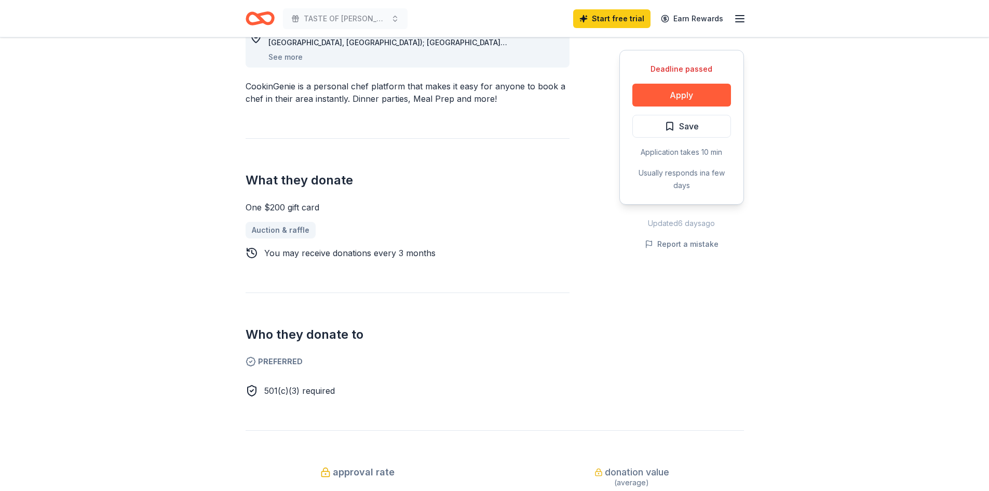
scroll to position [208, 0]
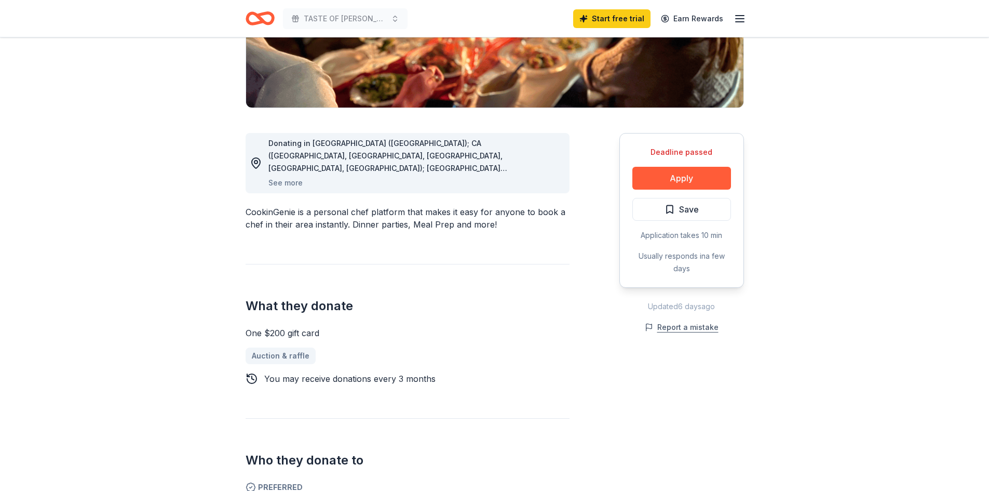
click at [680, 325] on button "Report a mistake" at bounding box center [682, 327] width 74 height 12
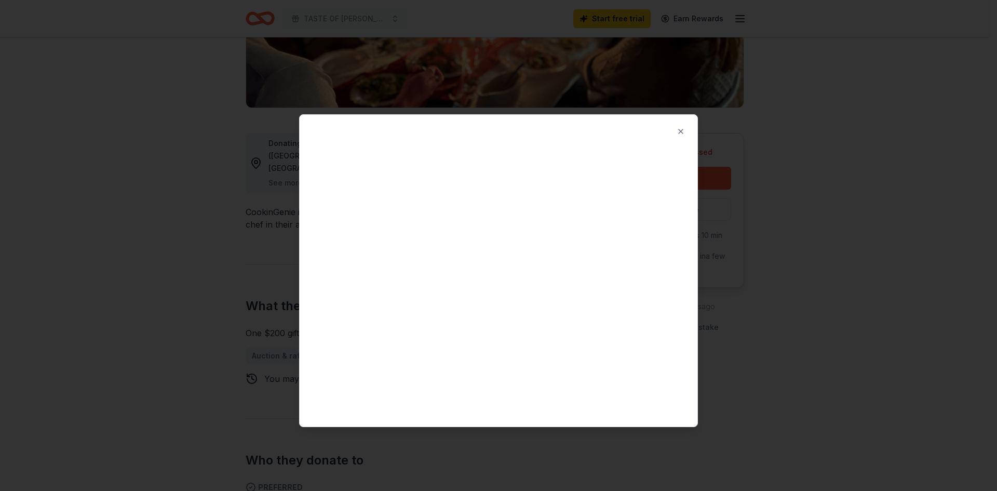
drag, startPoint x: 503, startPoint y: 481, endPoint x: 458, endPoint y: 423, distance: 72.9
click at [503, 480] on div at bounding box center [498, 245] width 997 height 491
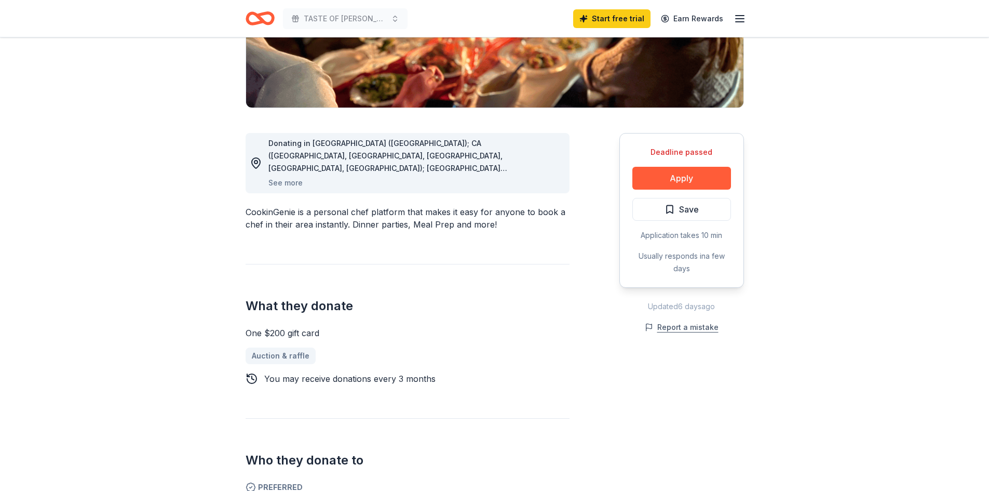
click at [682, 328] on button "Report a mistake" at bounding box center [682, 327] width 74 height 12
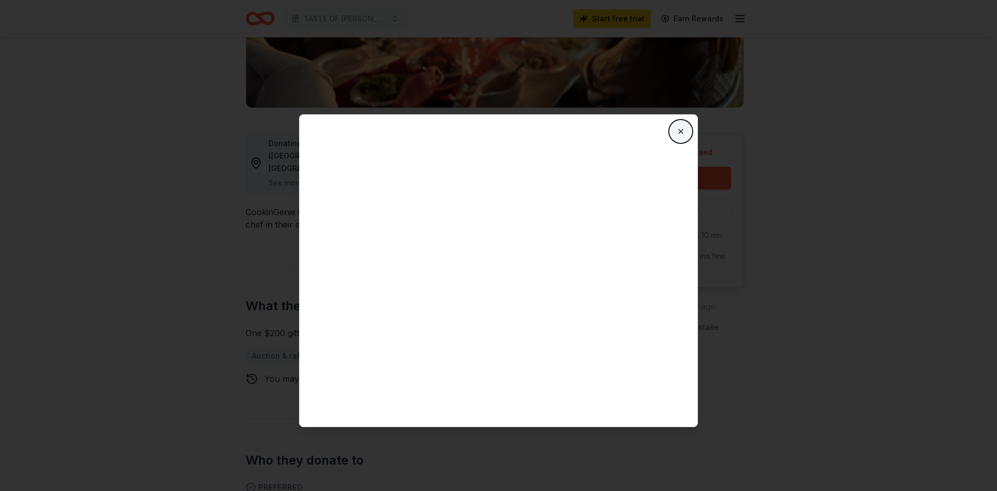
click at [679, 128] on button "Close" at bounding box center [680, 131] width 21 height 21
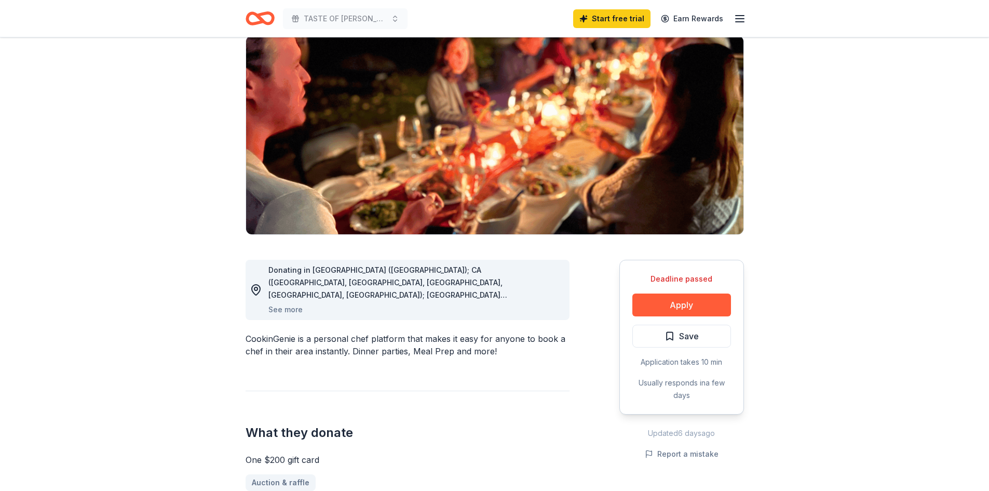
scroll to position [0, 0]
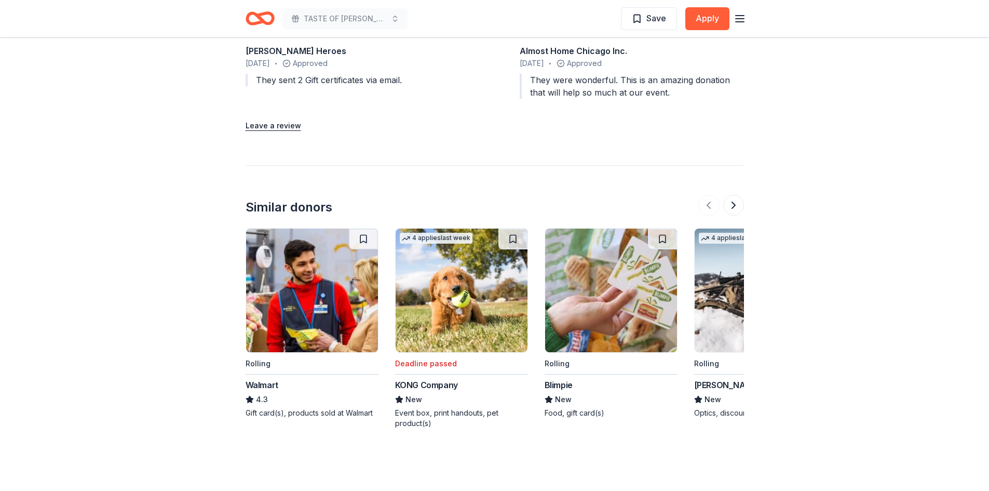
scroll to position [1038, 0]
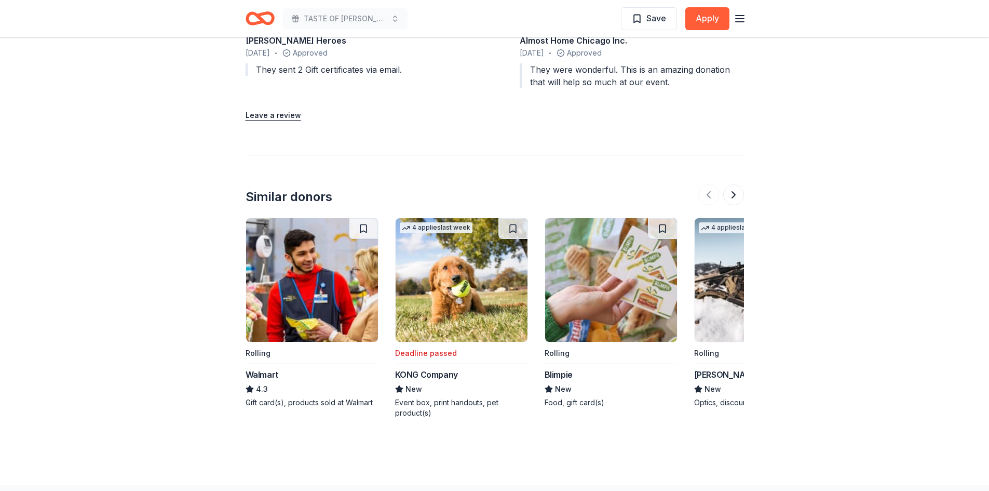
click at [284, 295] on img at bounding box center [312, 280] width 132 height 124
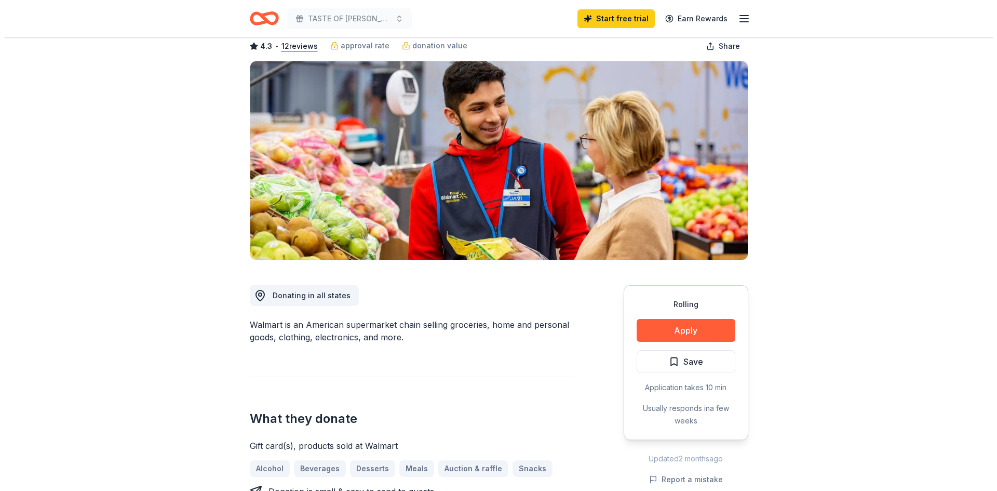
scroll to position [208, 0]
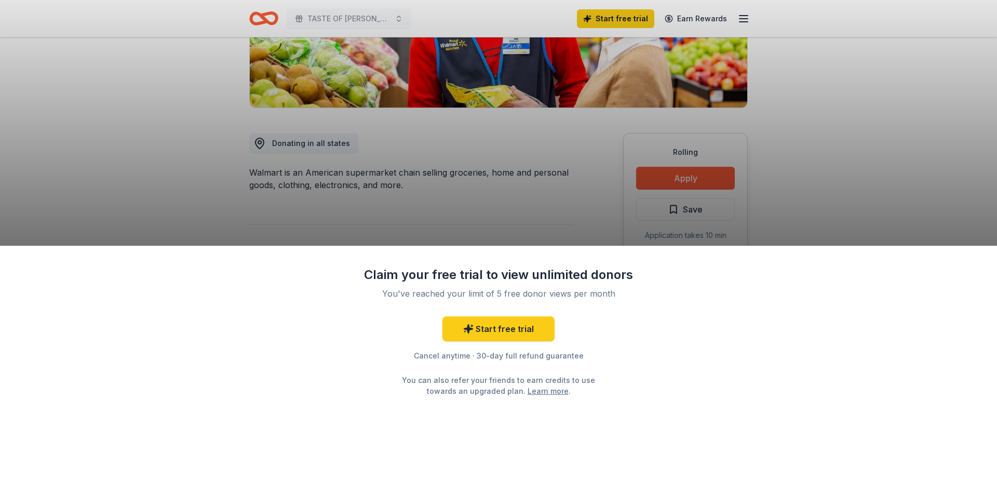
click at [469, 204] on div "Claim your free trial to view unlimited donors You've reached your limit of 5 f…" at bounding box center [498, 245] width 997 height 491
